Goal: Contribute content: Contribute content

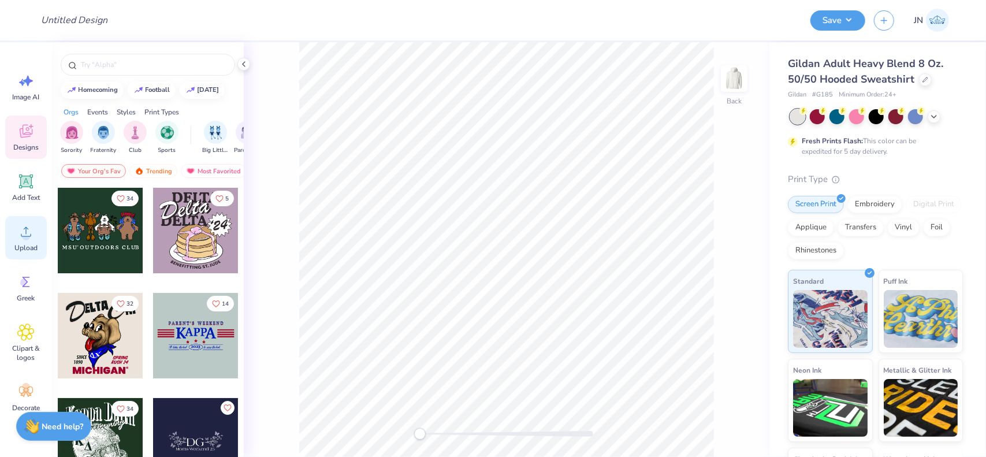
click at [18, 234] on icon at bounding box center [25, 231] width 17 height 17
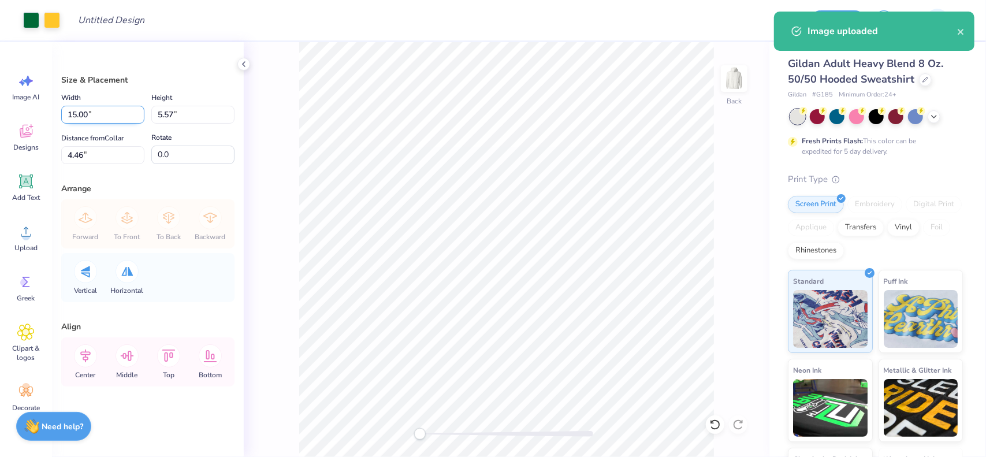
click at [80, 110] on input "15.00" at bounding box center [102, 115] width 83 height 18
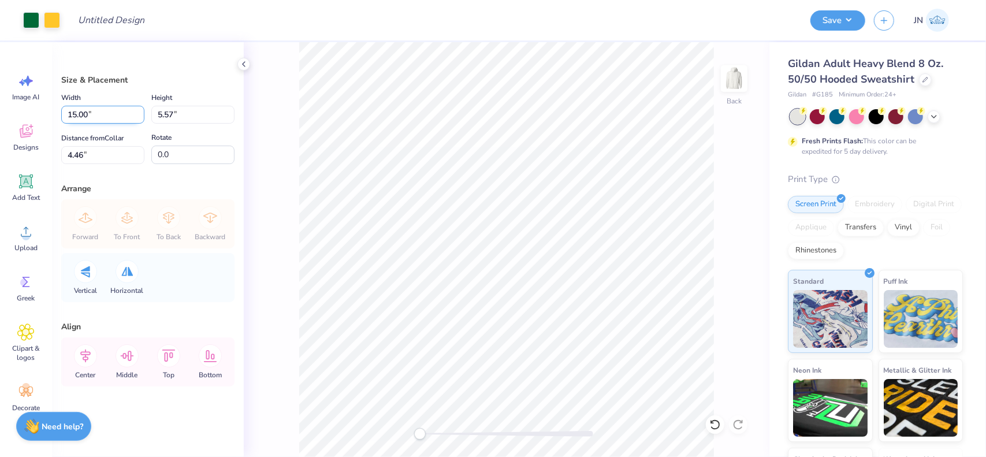
click at [80, 110] on input "15.00" at bounding box center [102, 115] width 83 height 18
type input "10.00"
type input "3.72"
type input "5.39"
click at [76, 108] on input "10.00" at bounding box center [102, 115] width 83 height 18
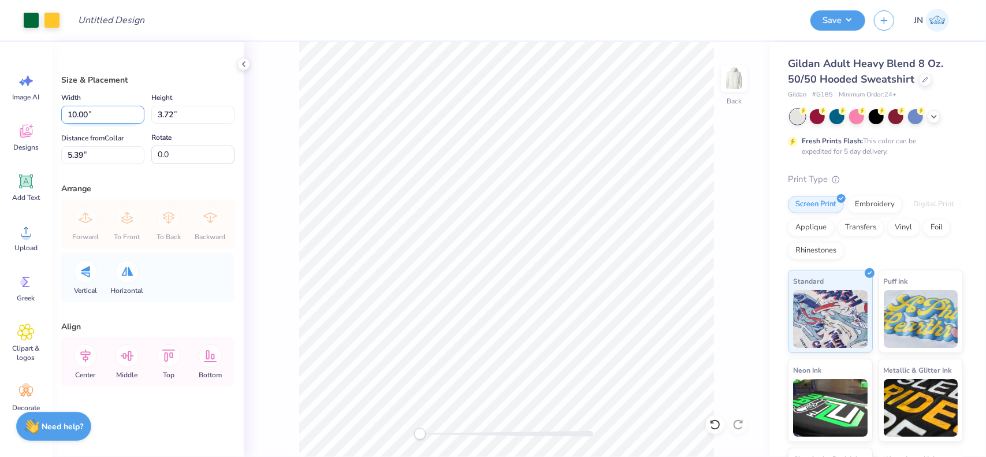
click at [76, 108] on input "10.00" at bounding box center [102, 115] width 83 height 18
type input "7.00"
type input "2.60"
type input "5.95"
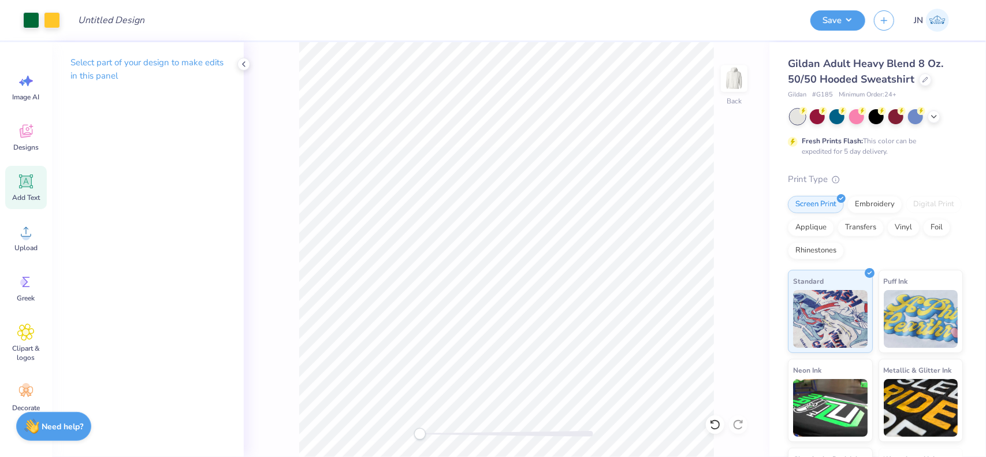
click at [31, 184] on icon at bounding box center [26, 181] width 11 height 11
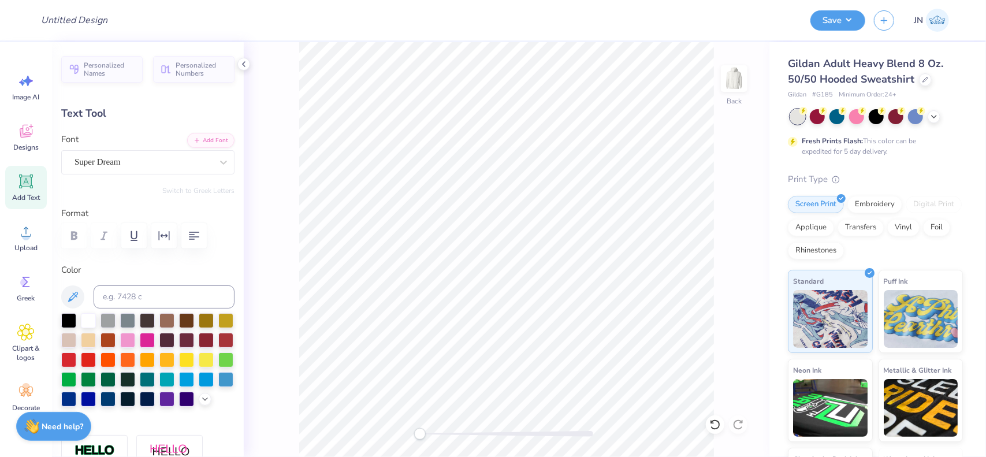
type textarea "a"
type textarea "AGR"
click at [144, 293] on input at bounding box center [164, 296] width 141 height 23
type input "349"
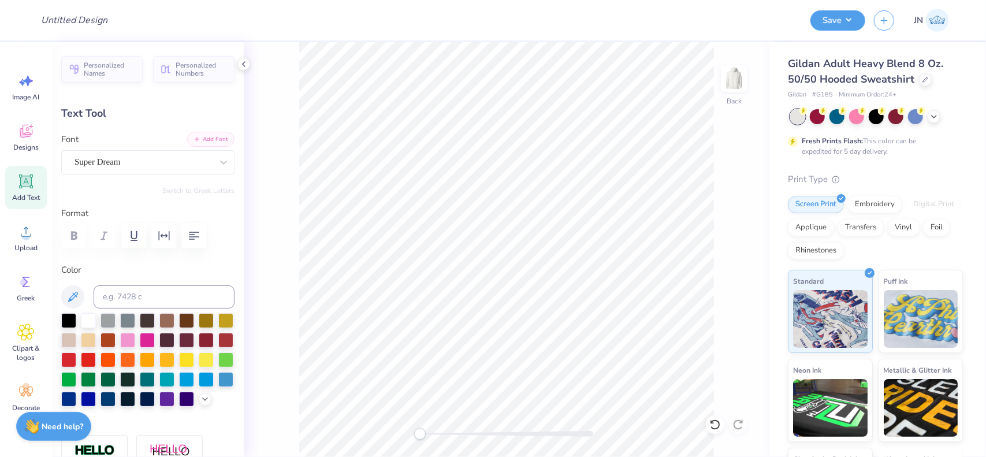
click at [207, 140] on button "Add Font" at bounding box center [210, 139] width 47 height 15
click at [186, 234] on button "button" at bounding box center [193, 235] width 25 height 25
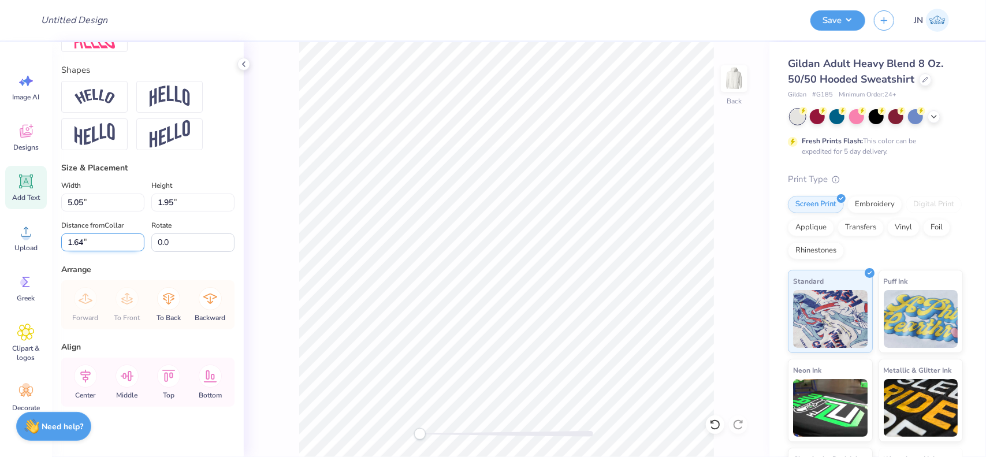
scroll to position [515, 0]
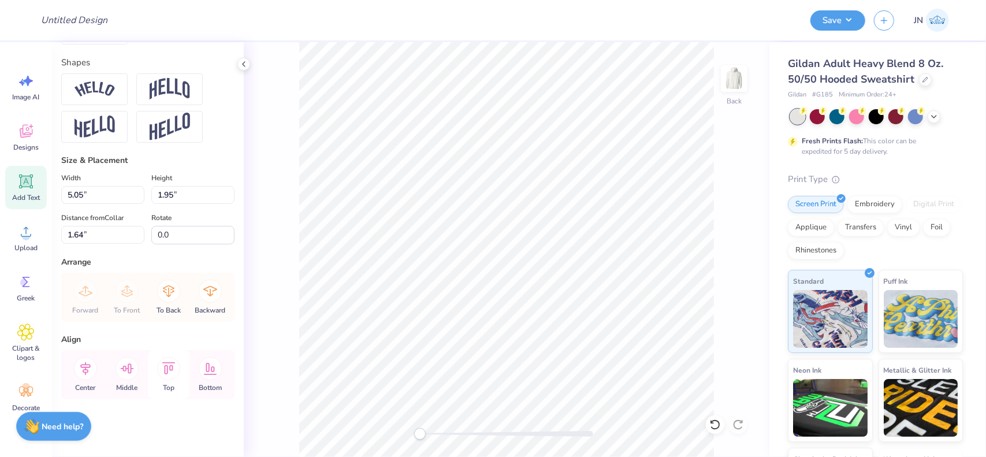
drag, startPoint x: 135, startPoint y: 375, endPoint x: 148, endPoint y: 382, distance: 14.7
click at [142, 382] on div "Middle" at bounding box center [127, 374] width 42 height 49
click at [126, 364] on icon at bounding box center [126, 368] width 23 height 23
click at [131, 370] on icon at bounding box center [127, 368] width 13 height 10
drag, startPoint x: 196, startPoint y: 240, endPoint x: 144, endPoint y: 232, distance: 52.6
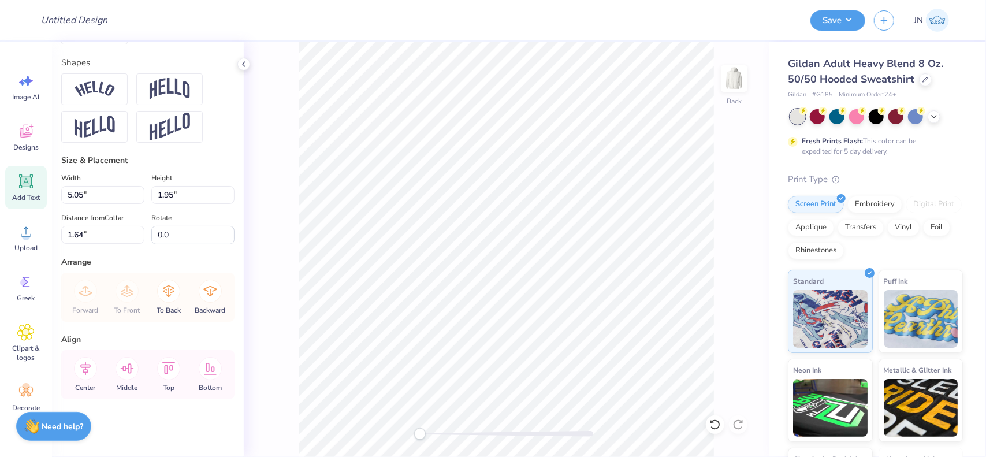
click at [142, 238] on div "Distance from Collar 1.64 1.64 " Rotate 0.0" at bounding box center [147, 227] width 173 height 33
click at [174, 195] on input "1.95" at bounding box center [192, 195] width 83 height 18
click at [109, 232] on input "1.64" at bounding box center [102, 235] width 83 height 18
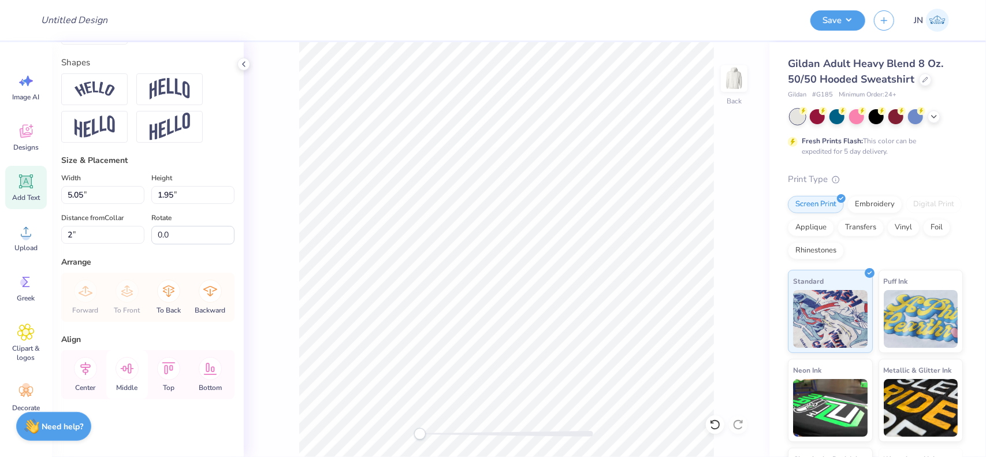
click at [126, 370] on icon at bounding box center [126, 368] width 23 height 23
click at [130, 376] on icon at bounding box center [126, 368] width 23 height 23
click at [297, 262] on div "Back" at bounding box center [506, 249] width 525 height 415
type input "1.05"
click at [189, 89] on img at bounding box center [170, 89] width 40 height 22
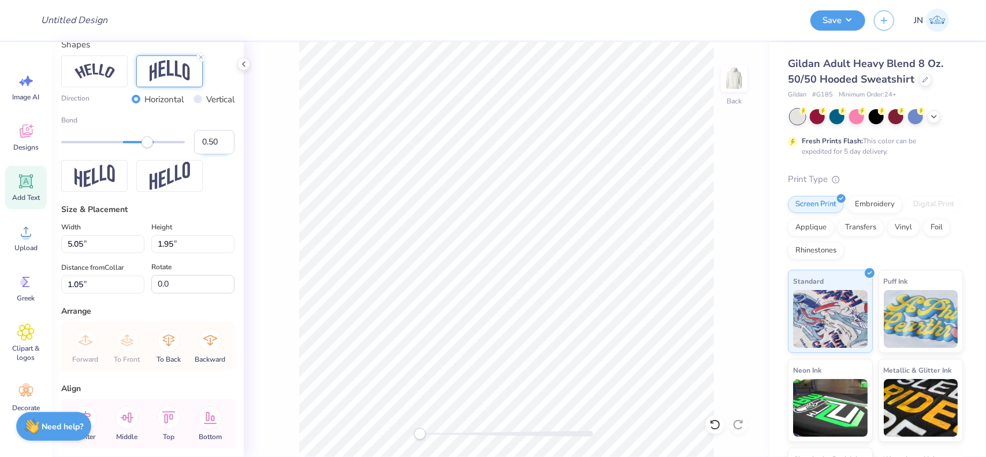
click at [199, 154] on input "0.50" at bounding box center [214, 142] width 40 height 24
type input "0.30"
type input "2.55"
type input "0.75"
click at [202, 154] on input "0.30" at bounding box center [214, 142] width 40 height 24
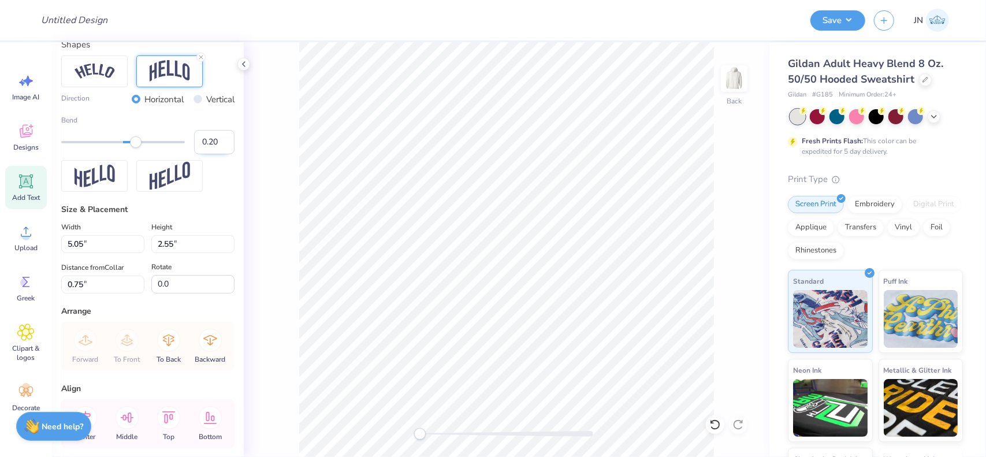
type input "0.250"
type input "2.44"
click at [87, 293] on input "0.80" at bounding box center [102, 284] width 83 height 18
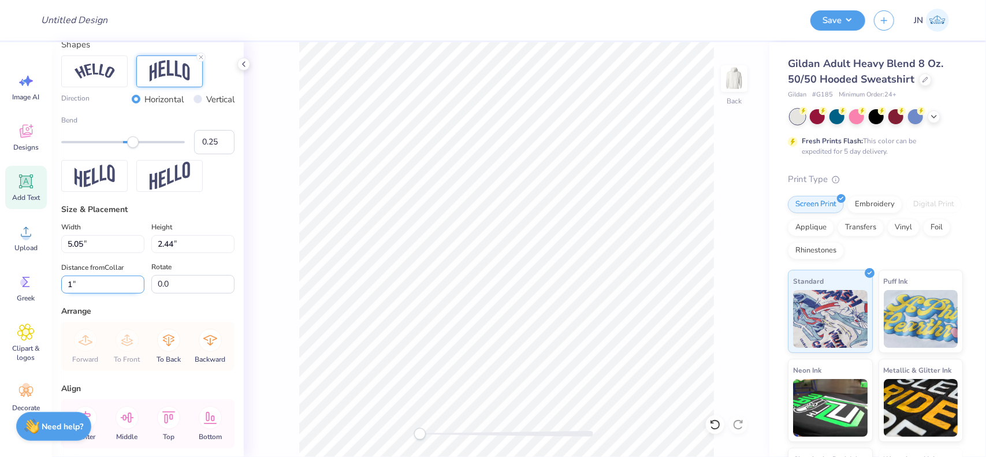
drag, startPoint x: 66, startPoint y: 295, endPoint x: 73, endPoint y: 301, distance: 8.6
click at [67, 293] on input "1" at bounding box center [102, 284] width 83 height 18
drag, startPoint x: 73, startPoint y: 301, endPoint x: 51, endPoint y: 302, distance: 22.0
click at [51, 302] on div "Design Title Save JN Image AI Designs Add Text Upload Greek Clipart & logos Dec…" at bounding box center [493, 228] width 986 height 457
type input "2"
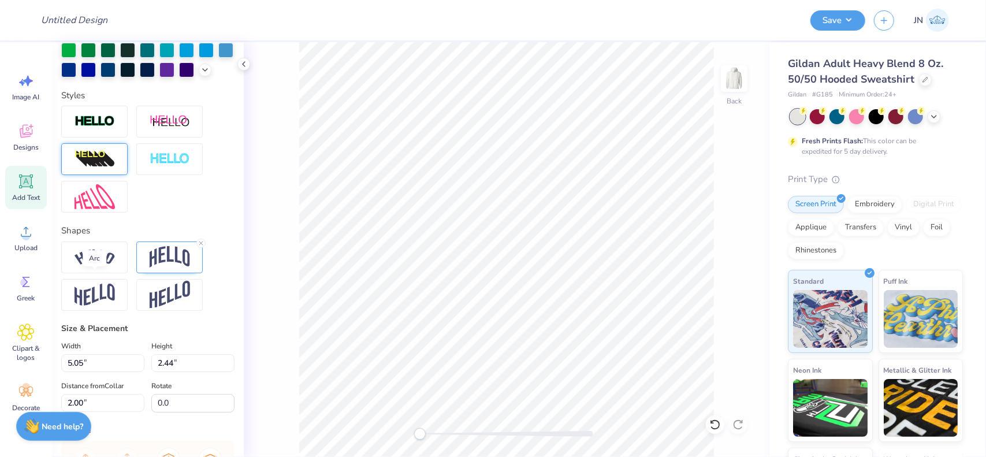
scroll to position [289, 0]
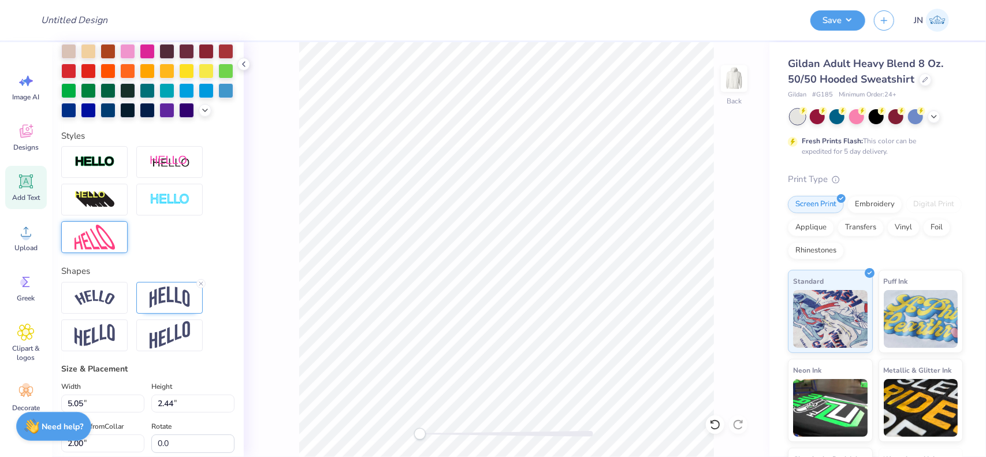
click at [81, 249] on img at bounding box center [94, 237] width 40 height 25
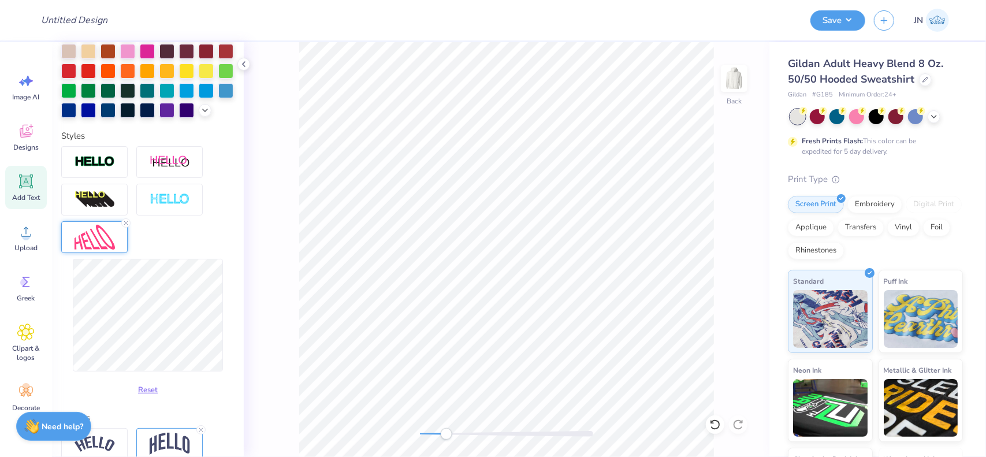
click at [447, 431] on div at bounding box center [506, 434] width 173 height 6
type input "5.75"
type input "2.45"
type input "1.99"
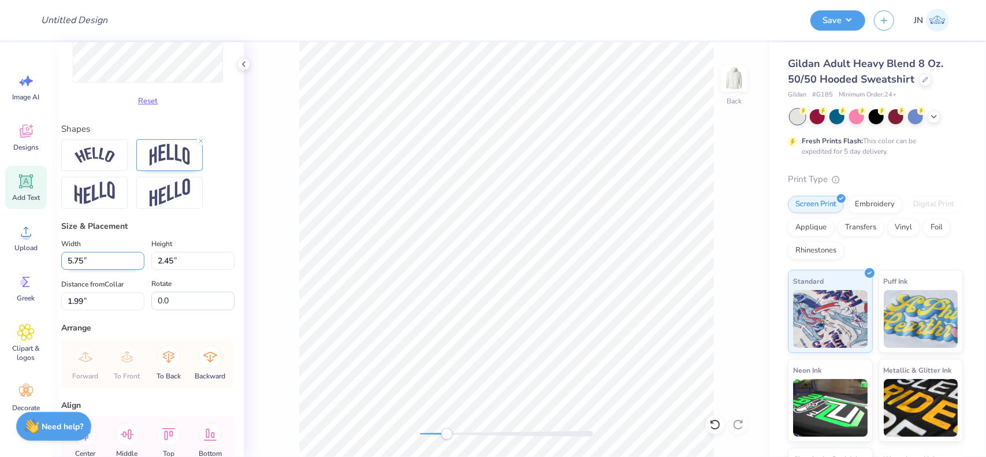
click at [81, 270] on input "5.75" at bounding box center [102, 261] width 83 height 18
type input "3"
type input "6.00"
type input "2.56"
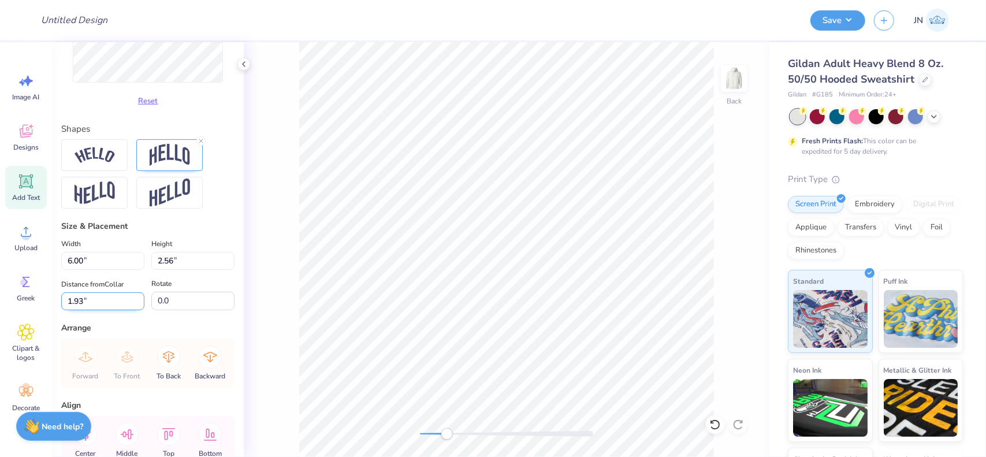
drag, startPoint x: 83, startPoint y: 322, endPoint x: 68, endPoint y: 324, distance: 15.9
click at [68, 310] on input "1.93" at bounding box center [102, 301] width 83 height 18
type input "2"
click at [84, 270] on input "6.00" at bounding box center [102, 261] width 83 height 18
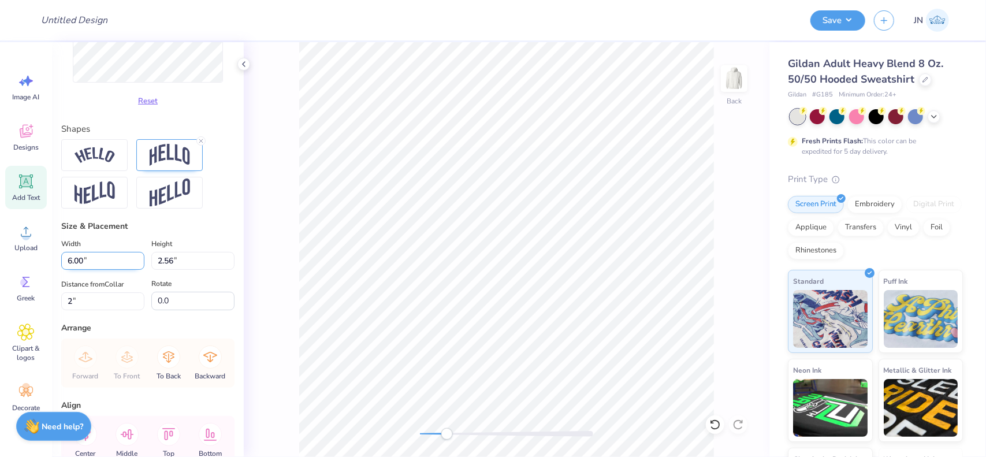
drag, startPoint x: 84, startPoint y: 279, endPoint x: 71, endPoint y: 280, distance: 12.7
click at [71, 270] on input "6.00" at bounding box center [102, 261] width 83 height 18
type input "7.00"
type input "2.98"
click at [93, 310] on input "1.79" at bounding box center [102, 301] width 83 height 18
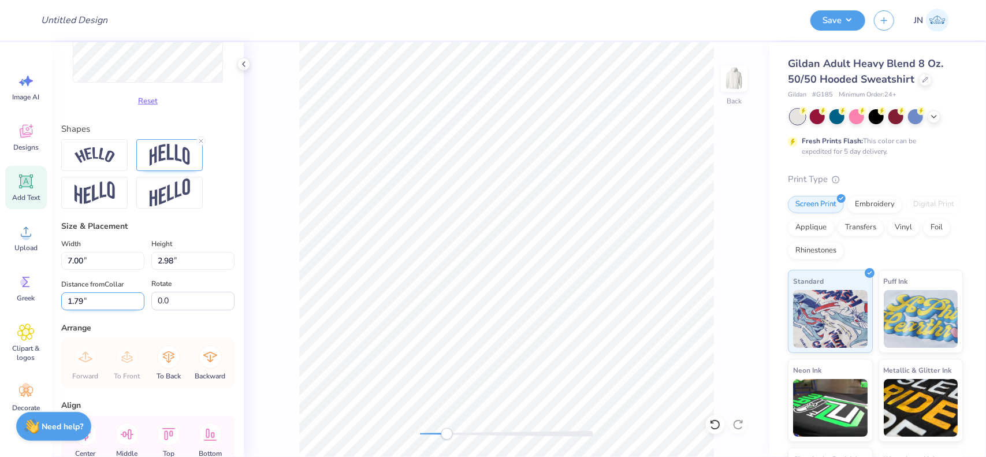
click at [93, 310] on input "1.79" at bounding box center [102, 301] width 83 height 18
type input "2"
click at [12, 229] on div "Upload" at bounding box center [26, 237] width 42 height 43
click at [30, 188] on icon at bounding box center [26, 181] width 14 height 14
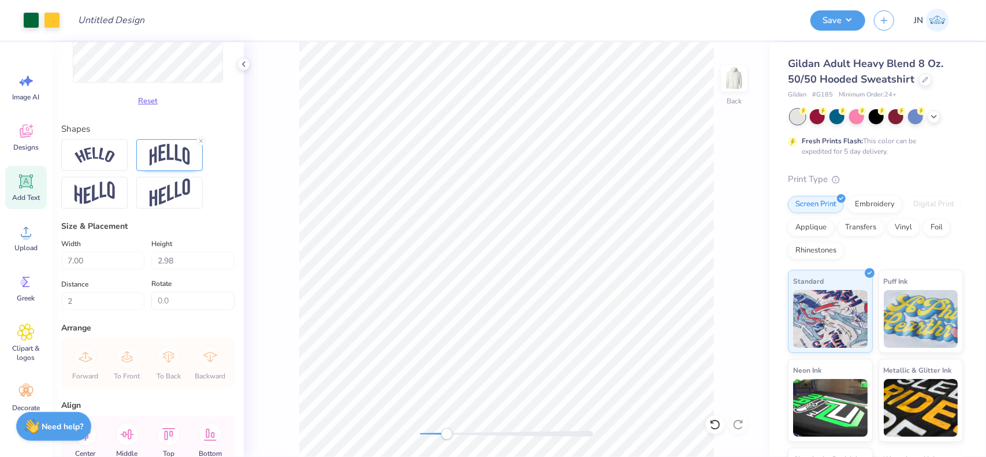
type input "6.48"
type input "1.88"
type input "6.31"
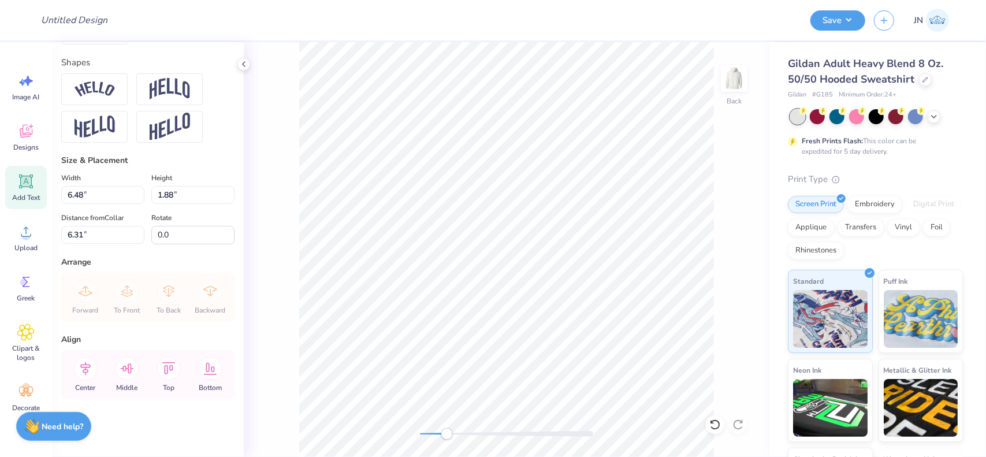
scroll to position [9, 1]
type textarea "HOOPS FOR HOPE"
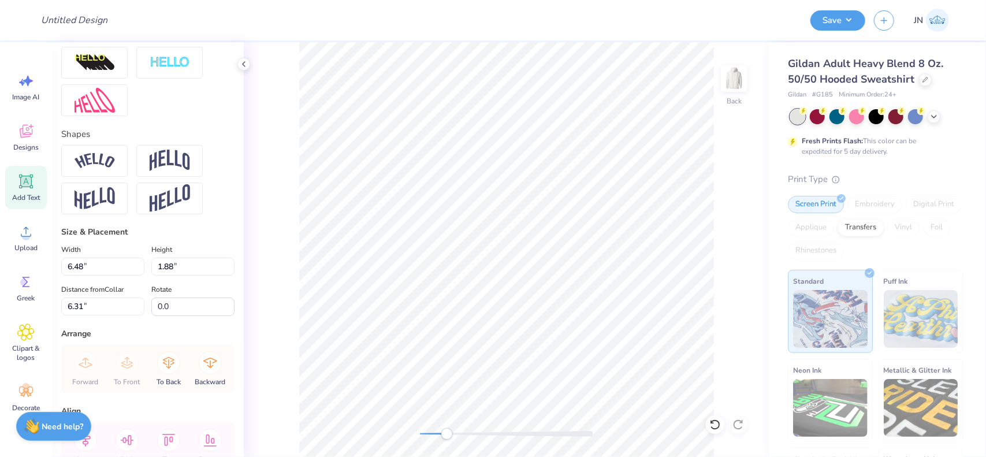
scroll to position [111, 0]
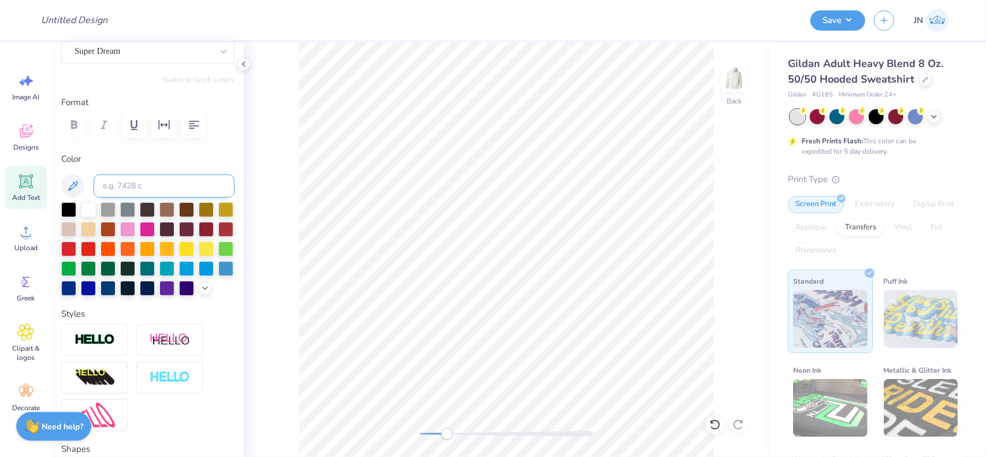
click at [151, 177] on input at bounding box center [164, 185] width 141 height 23
type input "349"
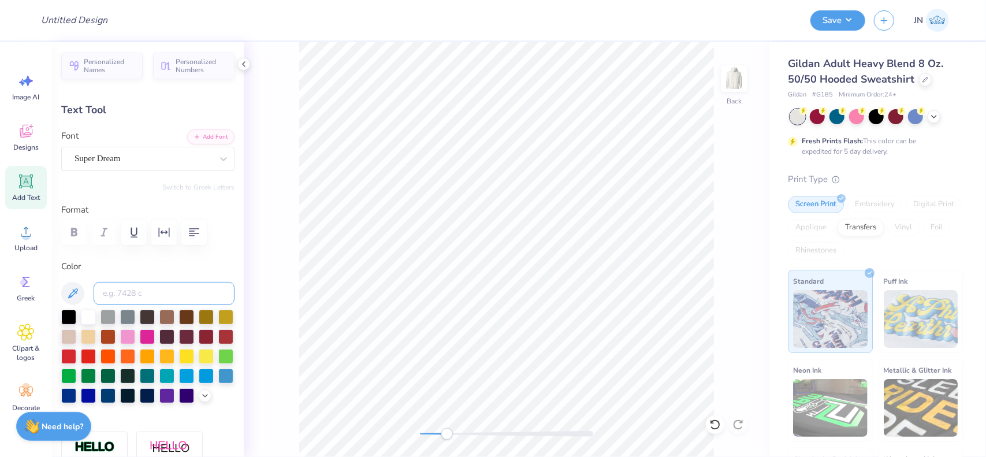
scroll to position [0, 0]
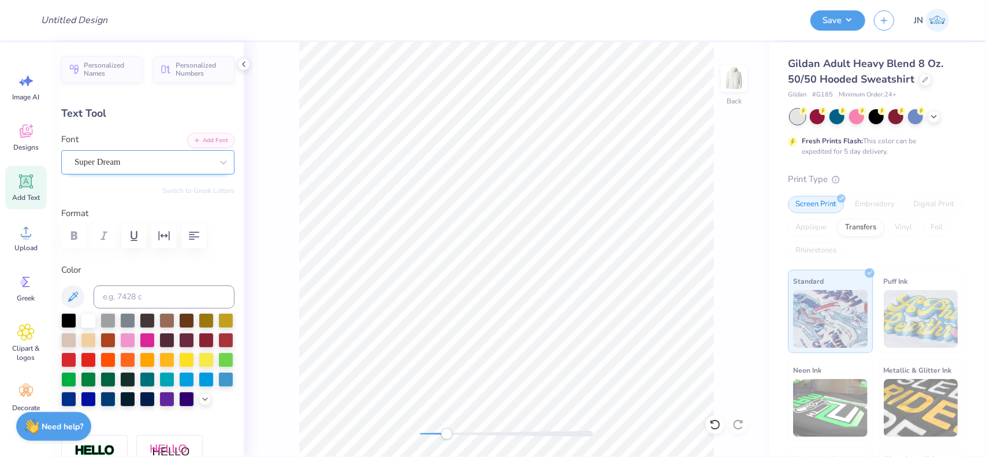
click at [130, 163] on div "Super Dream" at bounding box center [143, 162] width 140 height 18
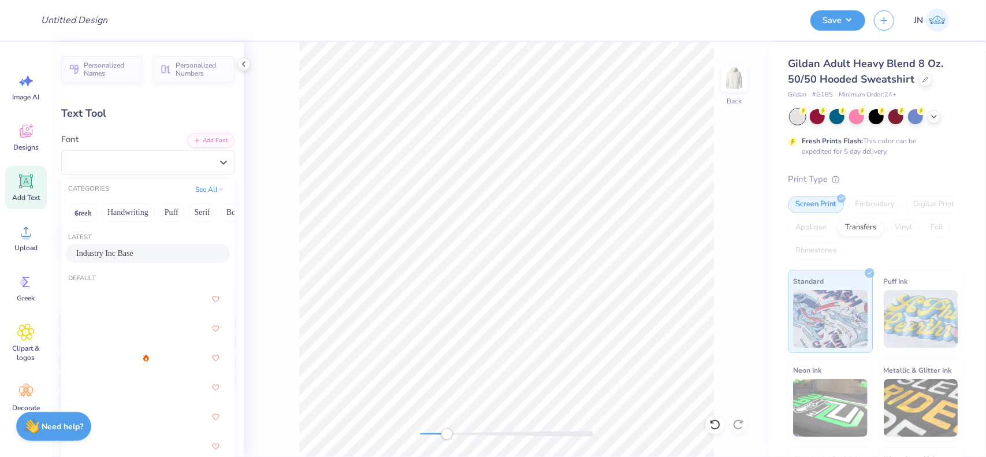
click at [118, 245] on div "Industry Inc Base" at bounding box center [148, 253] width 164 height 19
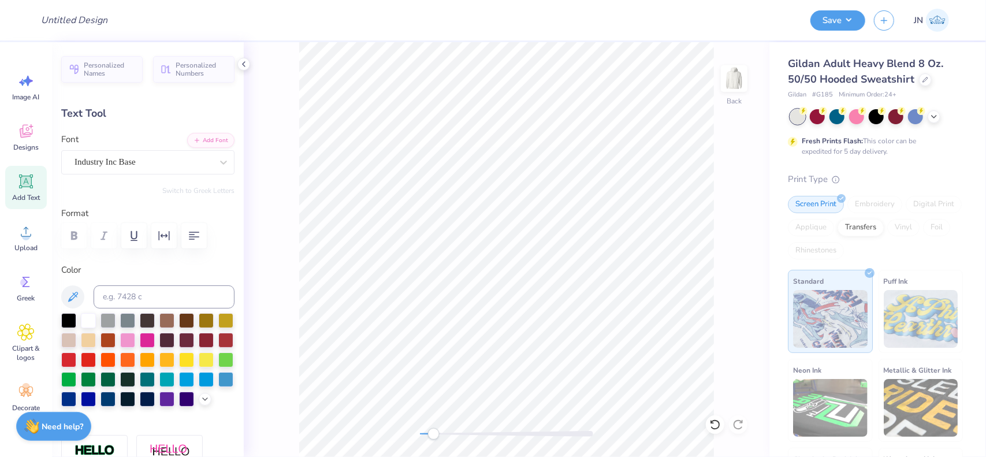
drag, startPoint x: 441, startPoint y: 437, endPoint x: 434, endPoint y: 437, distance: 7.5
click at [434, 437] on div at bounding box center [506, 434] width 173 height 12
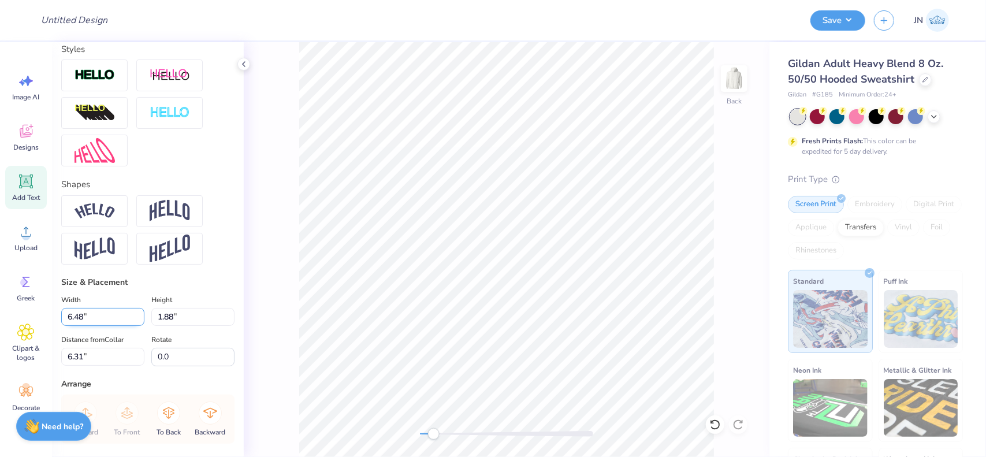
scroll to position [462, 0]
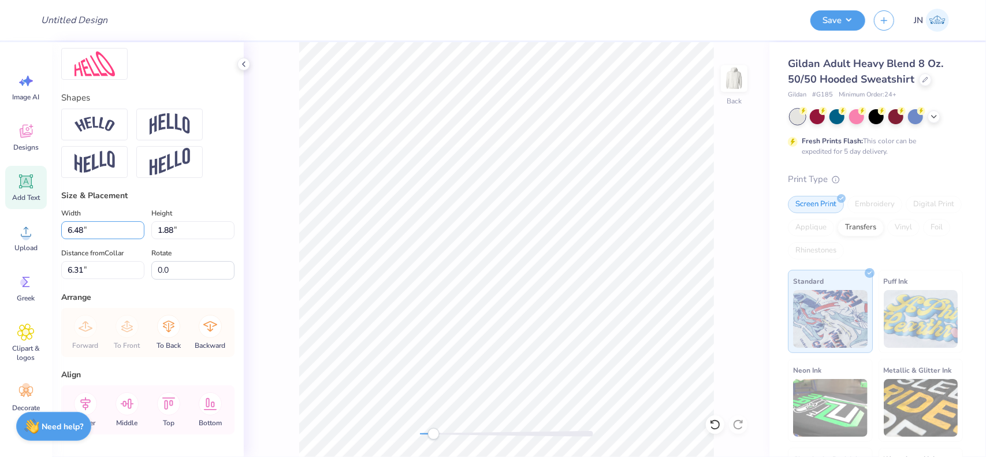
drag, startPoint x: 93, startPoint y: 248, endPoint x: 49, endPoint y: 248, distance: 43.9
click at [49, 248] on div "Design Title Save JN Image AI Designs Add Text Upload Greek Clipart & logos Dec…" at bounding box center [493, 228] width 986 height 457
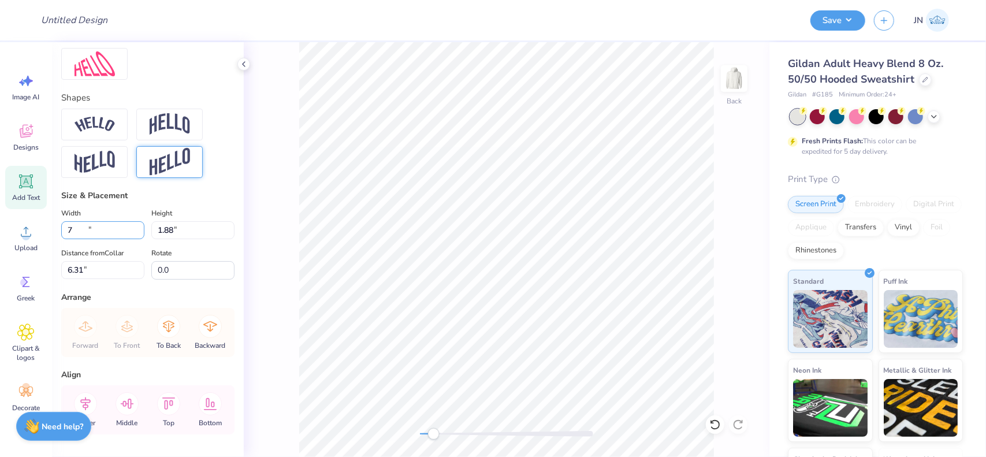
type input "15.00"
type input "1.35"
type input "6.57"
click at [70, 239] on input "15.00" at bounding box center [102, 230] width 83 height 18
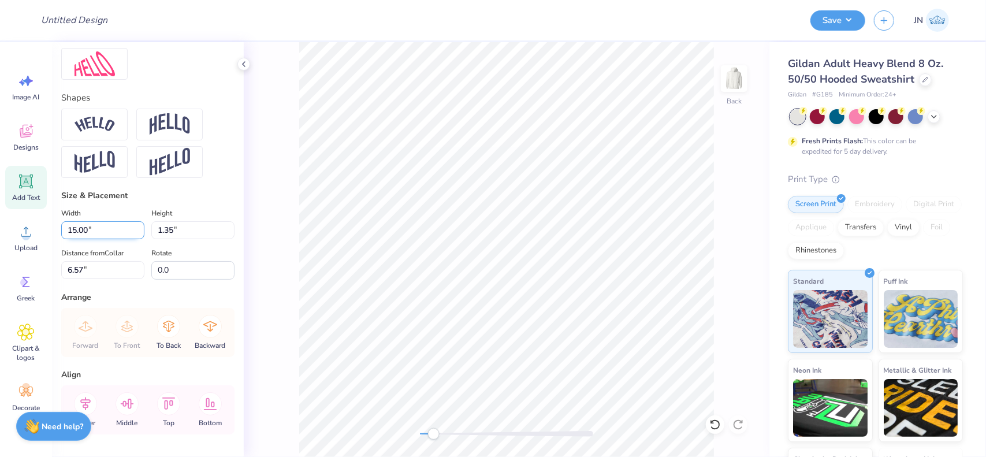
click at [70, 239] on input "15.00" at bounding box center [102, 230] width 83 height 18
type input "7.00"
type input "0.63"
type input "6.93"
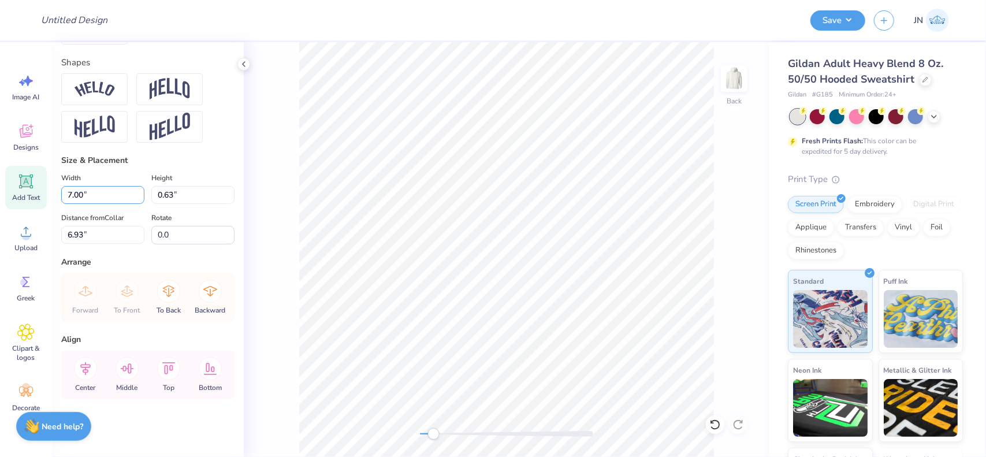
scroll to position [515, 0]
click at [87, 370] on icon at bounding box center [85, 367] width 10 height 13
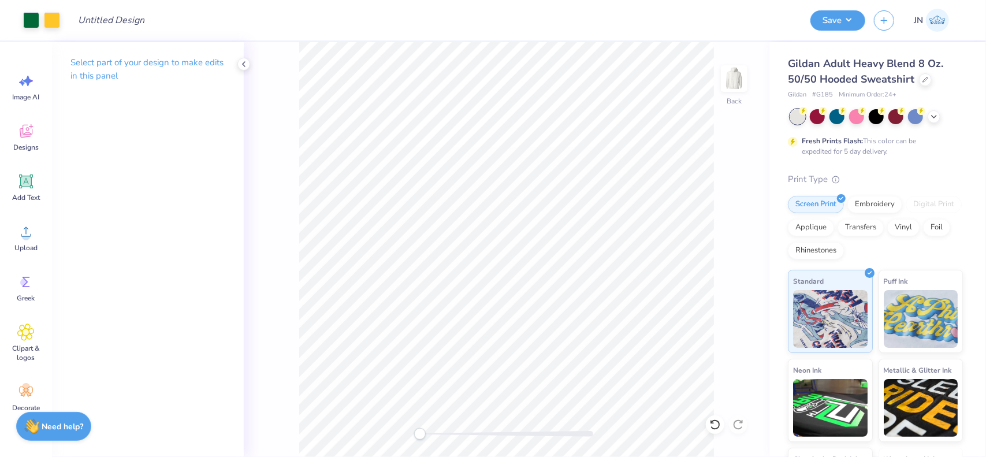
click at [399, 436] on div "Back" at bounding box center [506, 249] width 525 height 415
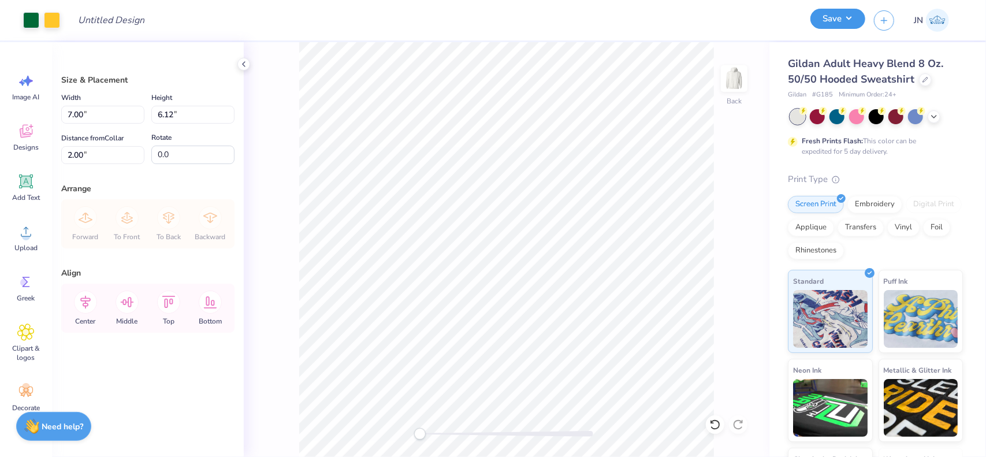
click at [843, 25] on button "Save" at bounding box center [837, 19] width 55 height 20
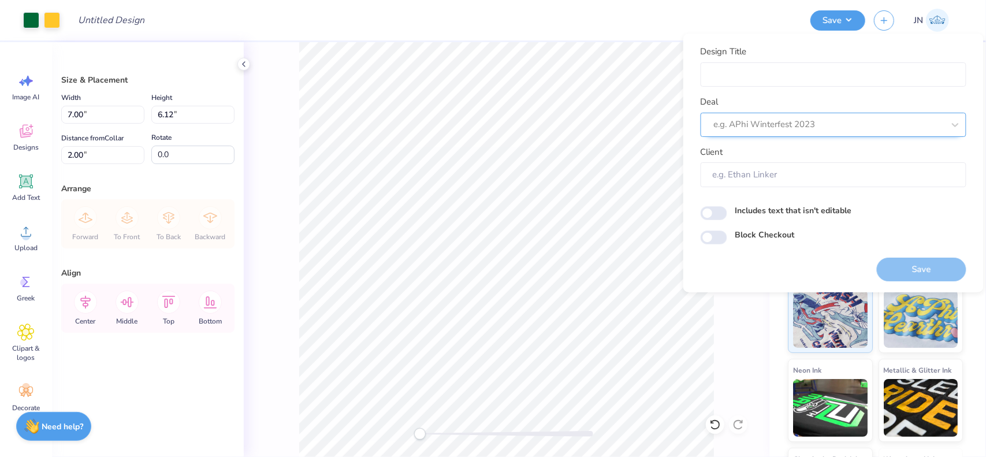
click at [802, 120] on div at bounding box center [829, 125] width 230 height 16
click at [790, 162] on div "Design Tool Gallery" at bounding box center [833, 155] width 256 height 19
type input "DESIGN TOOL GALLERY"
type input "Design Tool Gallery User"
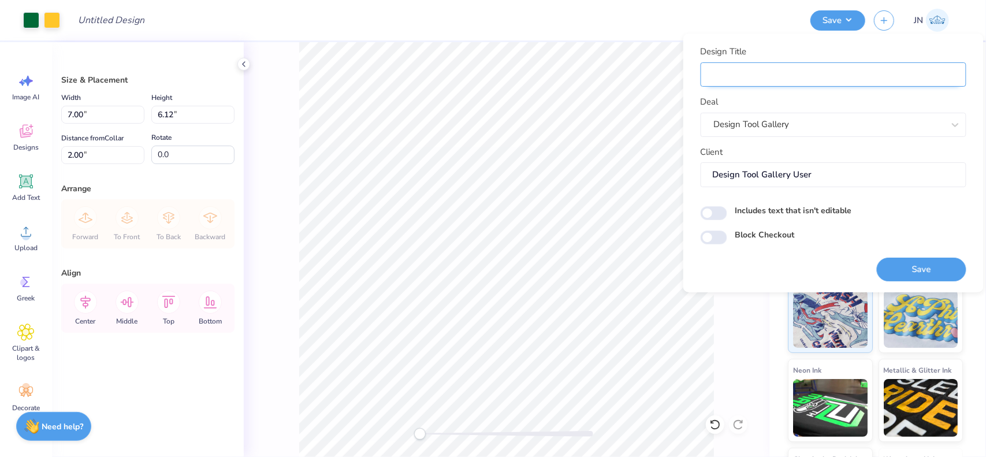
click at [780, 76] on input "Design Title" at bounding box center [833, 74] width 266 height 25
paste input "FPS240562"
type input "FPS240562"
click at [927, 193] on div "Design Title FPS240562 Deal Design Tool Gallery Client Design Tool Gallery User…" at bounding box center [833, 144] width 266 height 199
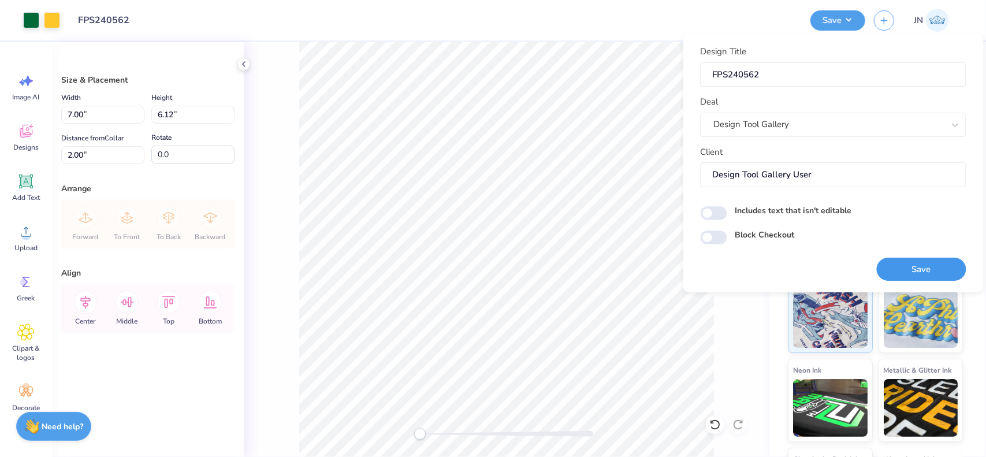
click at [912, 266] on button "Save" at bounding box center [920, 270] width 89 height 24
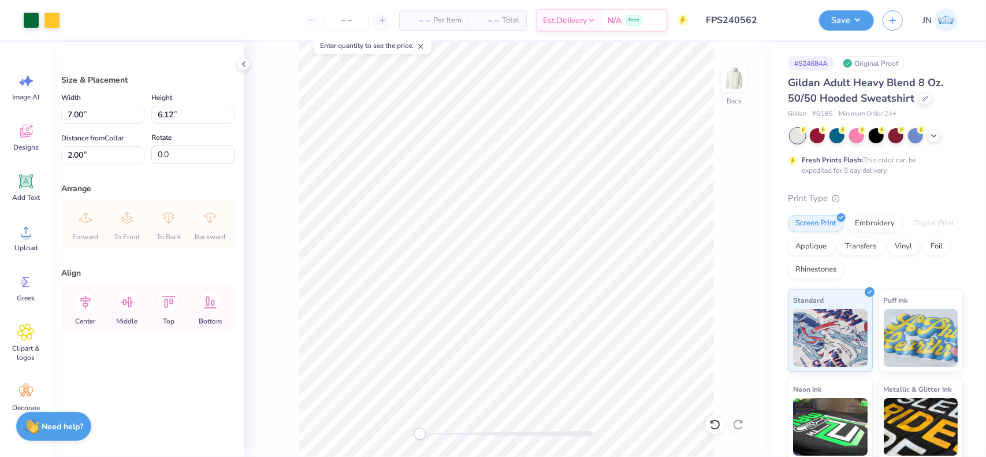
click at [746, 18] on input "FPS240562" at bounding box center [753, 20] width 113 height 23
click at [864, 8] on div "Save JN" at bounding box center [902, 20] width 167 height 40
click at [853, 16] on button "Save" at bounding box center [846, 19] width 55 height 20
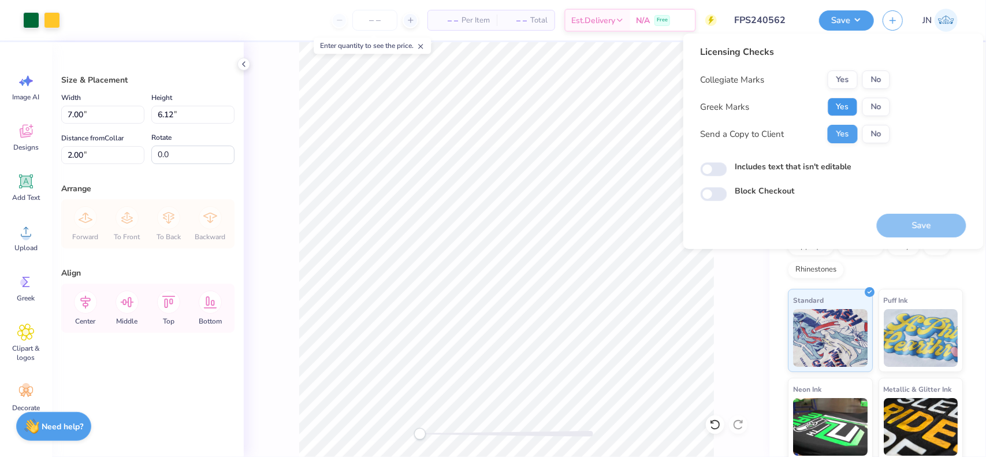
click at [835, 106] on button "Yes" at bounding box center [842, 107] width 30 height 18
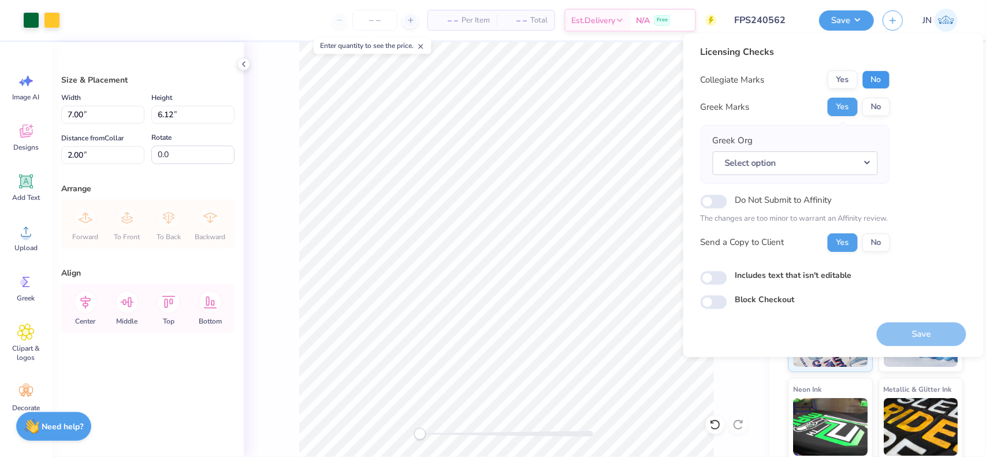
click at [870, 77] on button "No" at bounding box center [876, 79] width 28 height 18
click at [837, 154] on button "Select option" at bounding box center [795, 163] width 165 height 24
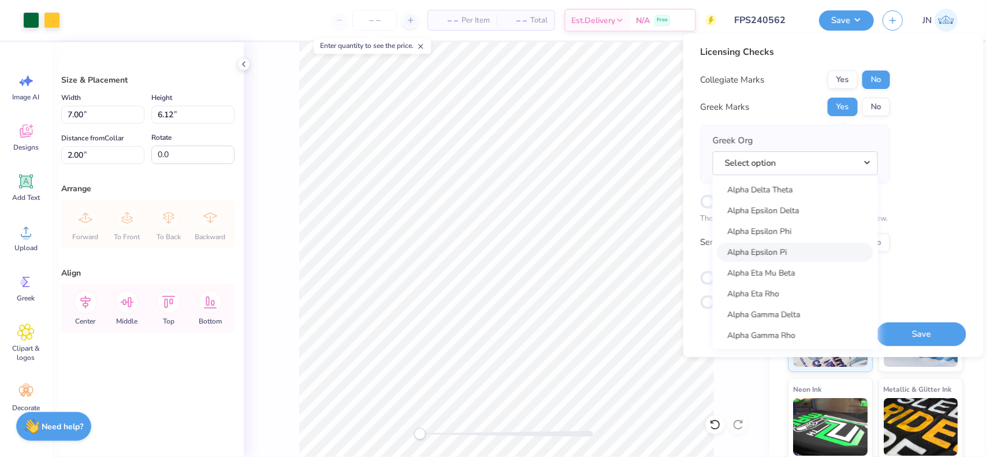
scroll to position [404, 0]
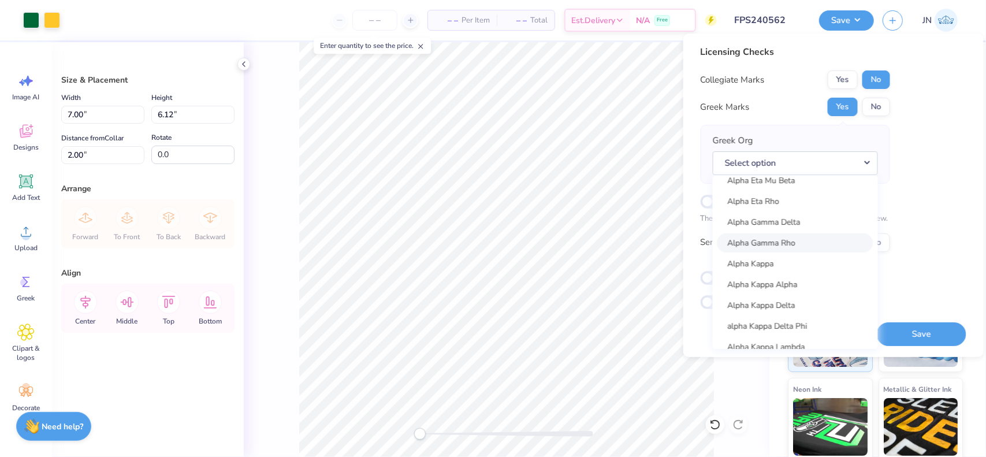
click at [793, 242] on link "Alpha Gamma Rho" at bounding box center [795, 242] width 156 height 19
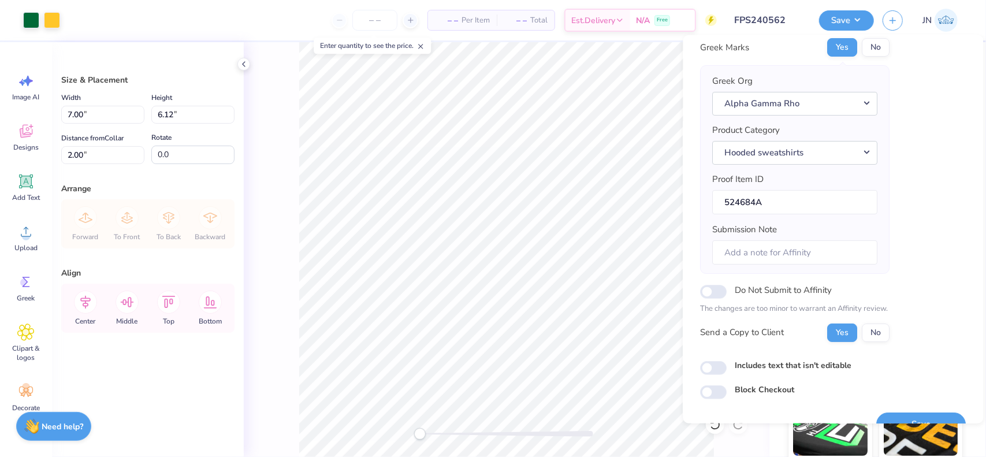
scroll to position [82, 0]
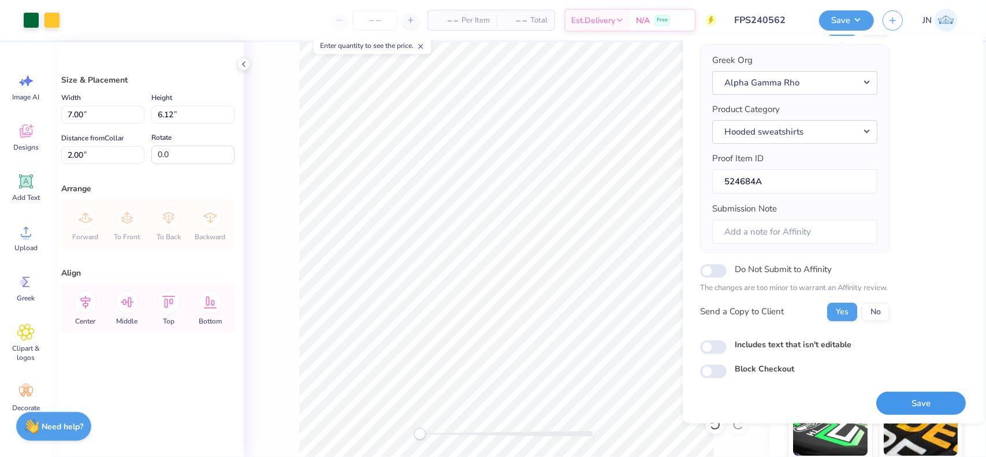
click at [883, 400] on button "Save" at bounding box center [920, 403] width 89 height 24
click at [759, 20] on input "FPS240562" at bounding box center [753, 20] width 113 height 23
